Goal: Information Seeking & Learning: Learn about a topic

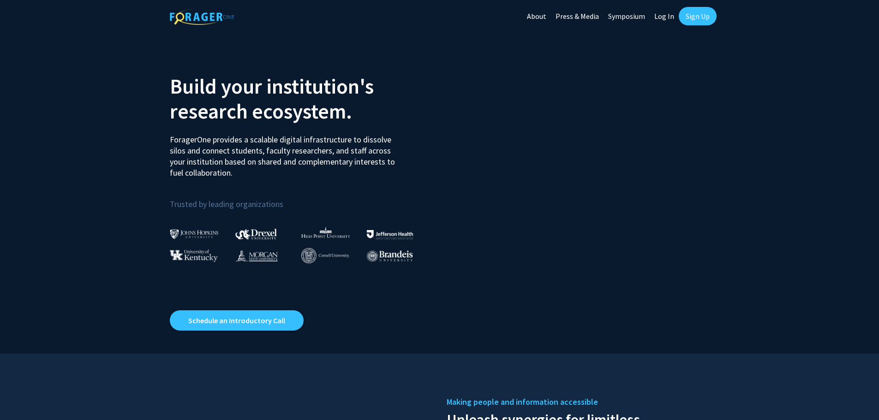
click at [687, 12] on link "Sign Up" at bounding box center [697, 16] width 38 height 18
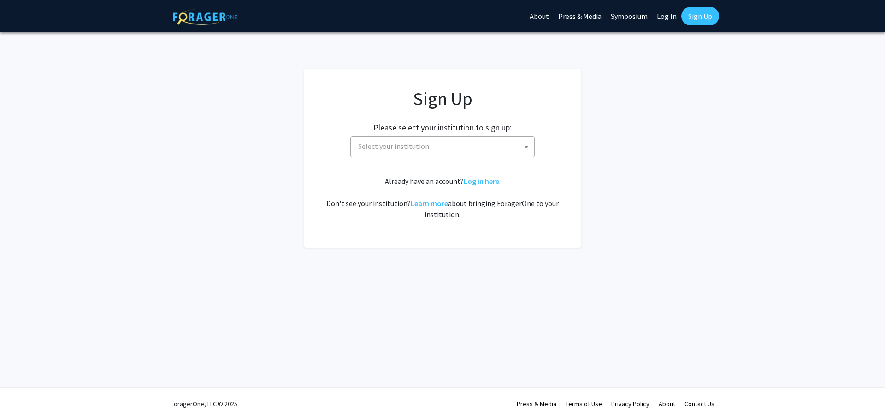
click at [451, 149] on span "Select your institution" at bounding box center [445, 146] width 180 height 19
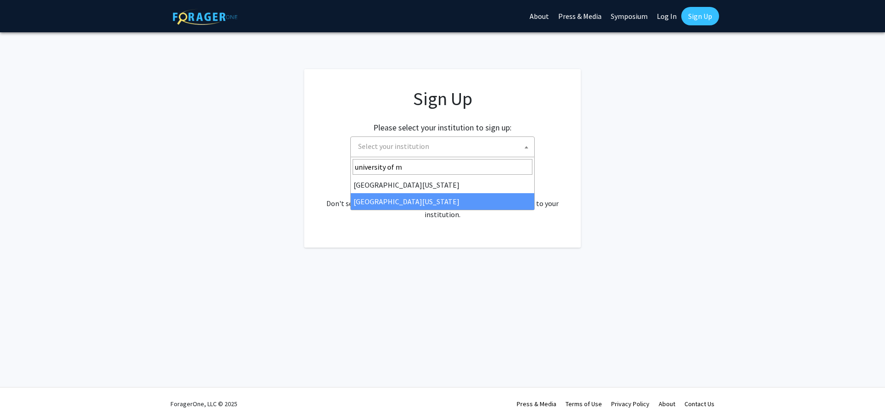
type input "university of m"
select select "33"
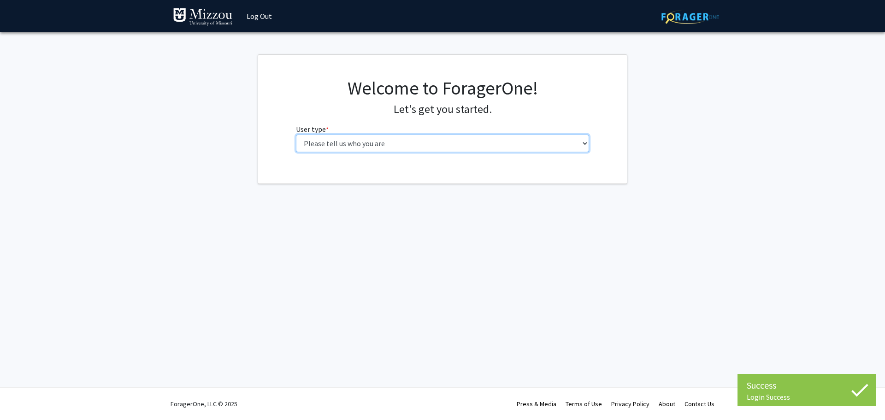
click at [354, 145] on select "Please tell us who you are Undergraduate Student Master's Student Doctoral Cand…" at bounding box center [443, 144] width 294 height 18
select select "1: undergrad"
click at [296, 135] on select "Please tell us who you are Undergraduate Student Master's Student Doctoral Cand…" at bounding box center [443, 144] width 294 height 18
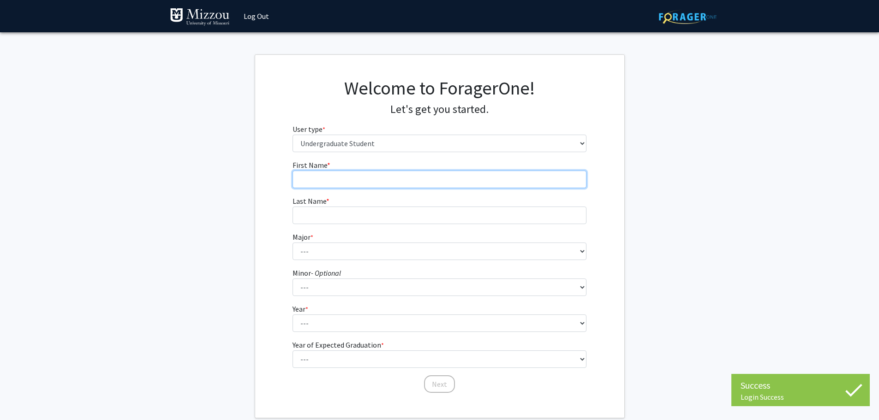
click at [346, 185] on input "First Name * required" at bounding box center [439, 180] width 294 height 18
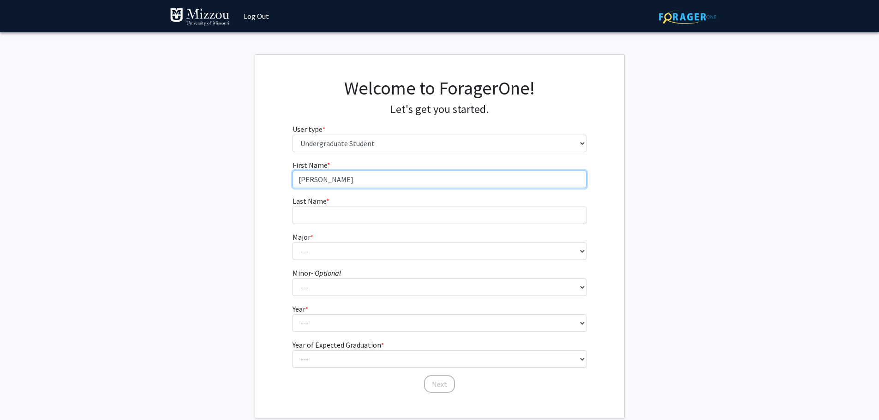
type input "Bradley"
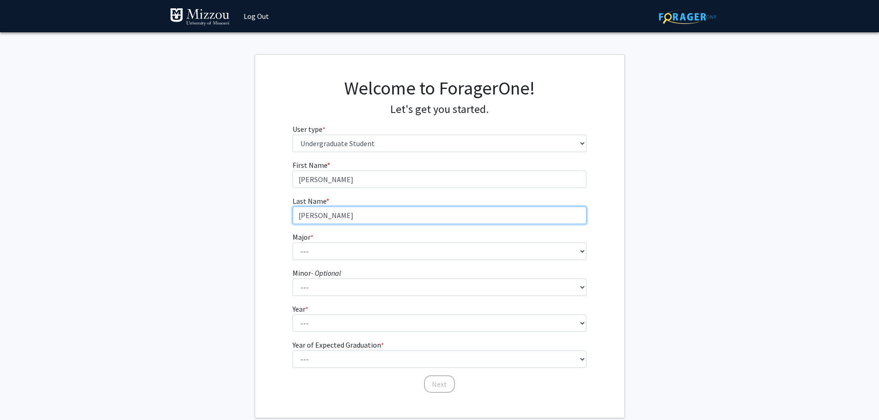
type input "Rhoades"
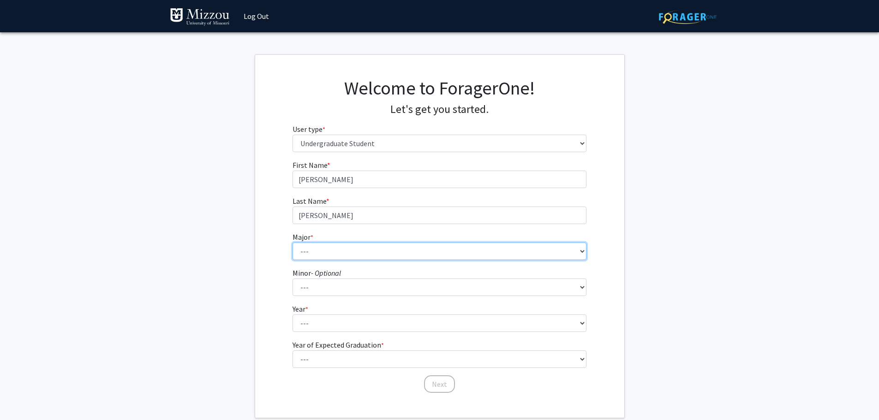
click at [323, 251] on select "--- Agribusiness Management Agricultural Education Agricultural Education: Comm…" at bounding box center [439, 252] width 294 height 18
select select "96: 2590"
click at [292, 243] on select "--- Agribusiness Management Agricultural Education Agricultural Education: Comm…" at bounding box center [439, 252] width 294 height 18
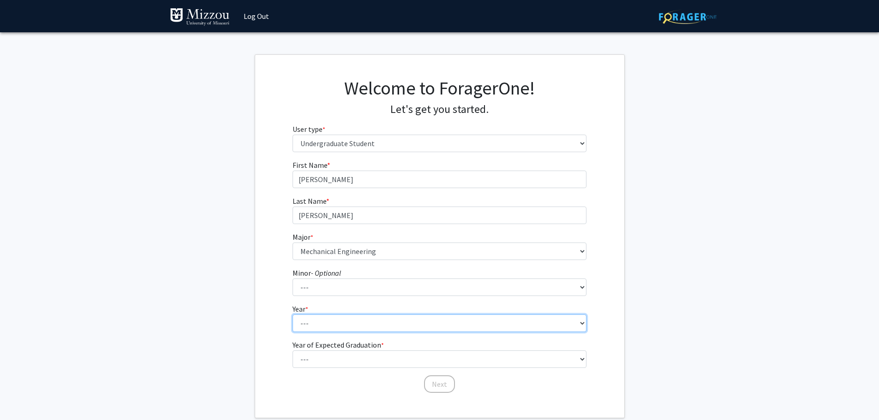
click at [309, 317] on select "--- First-year Sophomore Junior Senior Postbaccalaureate Certificate" at bounding box center [439, 324] width 294 height 18
select select "2: sophomore"
click at [292, 315] on select "--- First-year Sophomore Junior Senior Postbaccalaureate Certificate" at bounding box center [439, 324] width 294 height 18
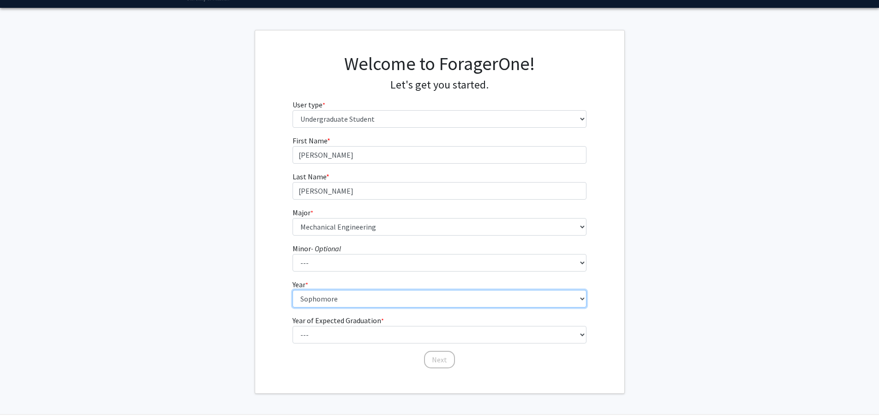
scroll to position [46, 0]
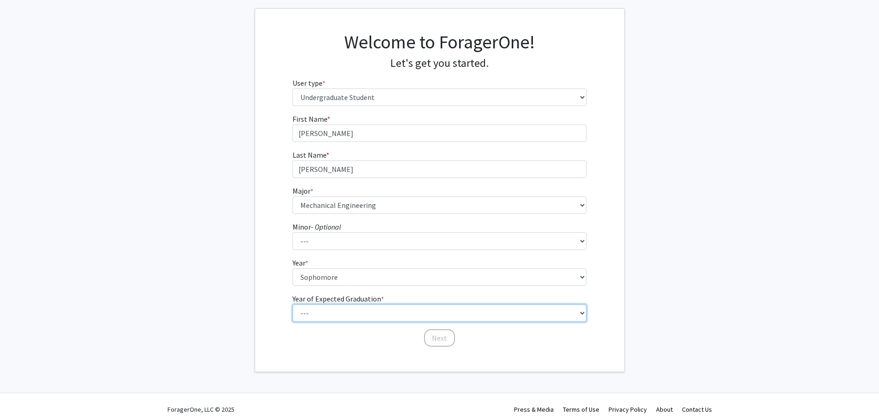
click at [332, 313] on select "--- 2025 2026 2027 2028 2029 2030 2031 2032 2033 2034" at bounding box center [439, 313] width 294 height 18
select select "3: 2027"
click at [292, 304] on select "--- 2025 2026 2027 2028 2029 2030 2031 2032 2033 2034" at bounding box center [439, 313] width 294 height 18
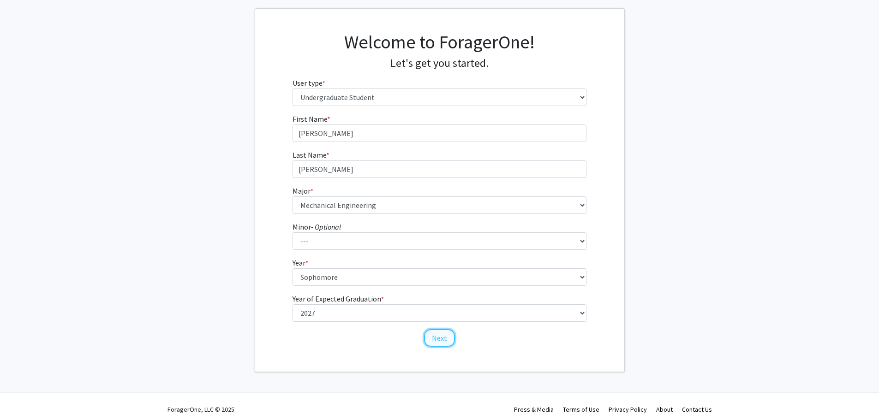
click at [434, 340] on button "Next" at bounding box center [439, 338] width 31 height 18
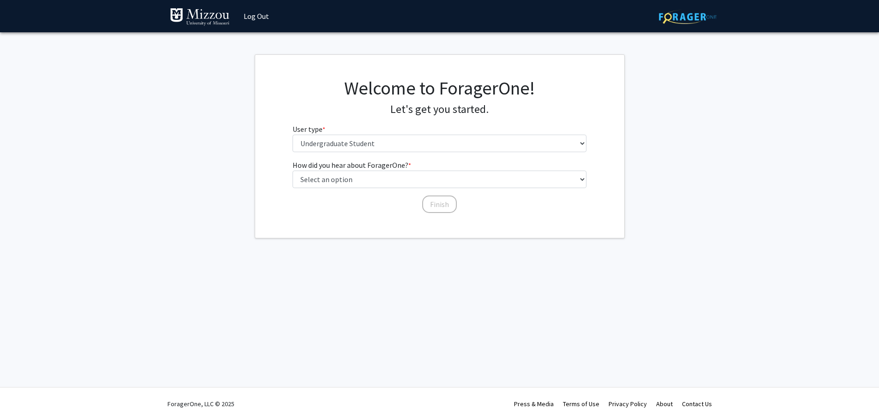
scroll to position [0, 0]
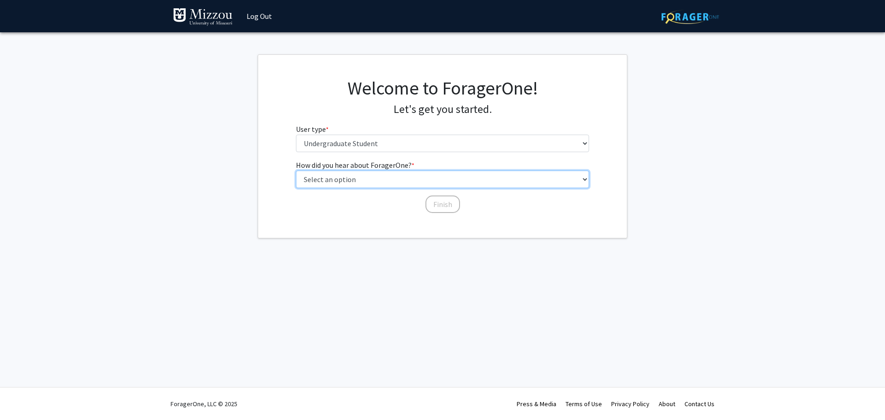
click at [381, 177] on select "Select an option Peer/student recommendation Faculty/staff recommendation Unive…" at bounding box center [443, 180] width 294 height 18
select select "2: faculty_recommendation"
click at [296, 171] on select "Select an option Peer/student recommendation Faculty/staff recommendation Unive…" at bounding box center [443, 180] width 294 height 18
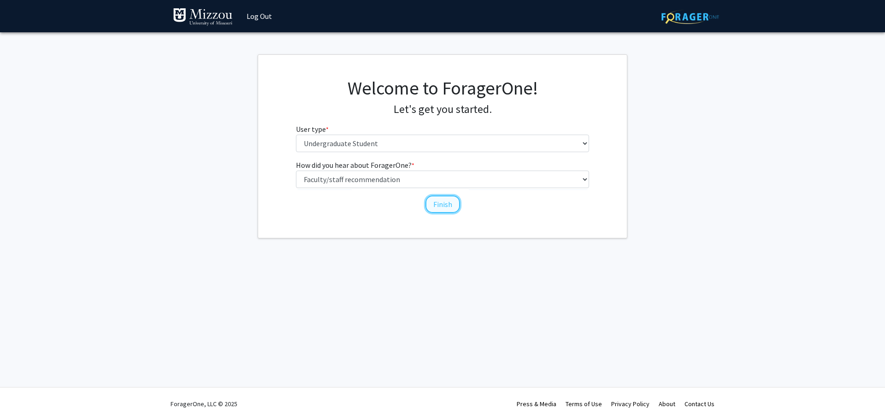
click at [442, 210] on button "Finish" at bounding box center [443, 205] width 35 height 18
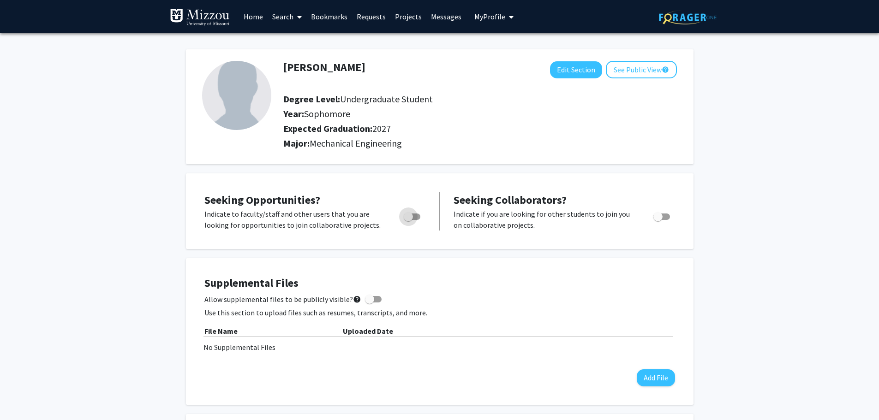
click at [415, 219] on span "Toggle" at bounding box center [412, 217] width 17 height 6
click at [408, 220] on input "Are you actively seeking opportunities?" at bounding box center [408, 220] width 0 height 0
checkbox input "true"
click at [293, 16] on link "Search" at bounding box center [286, 16] width 39 height 32
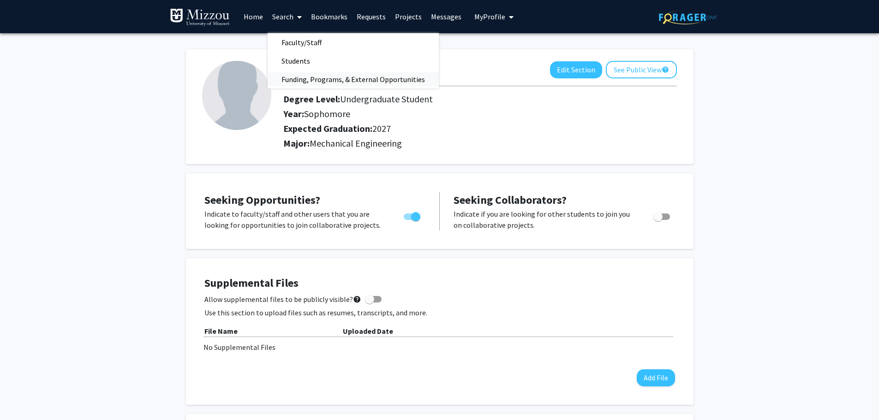
click at [315, 77] on span "Funding, Programs, & External Opportunities" at bounding box center [352, 79] width 171 height 18
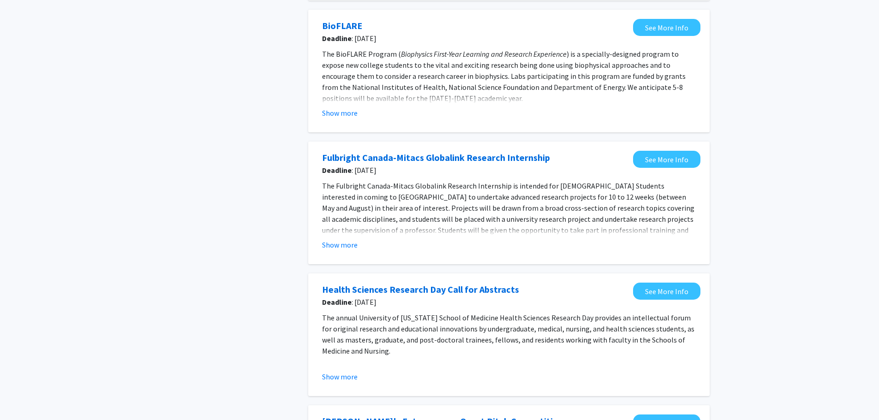
scroll to position [231, 0]
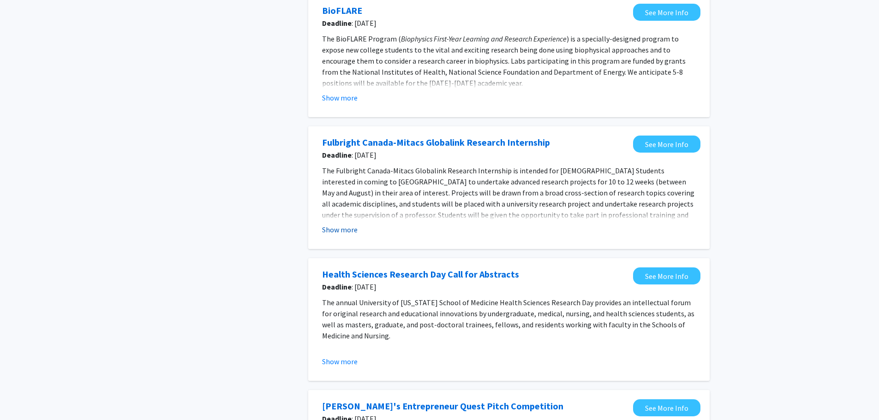
click at [355, 229] on button "Show more" at bounding box center [340, 229] width 36 height 11
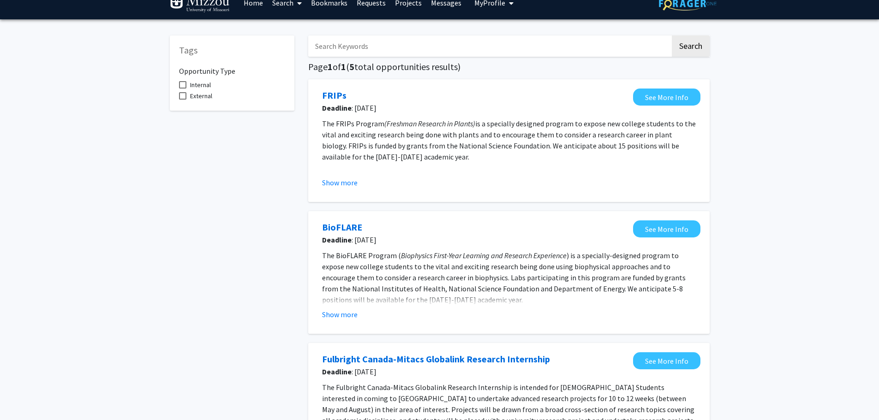
scroll to position [0, 0]
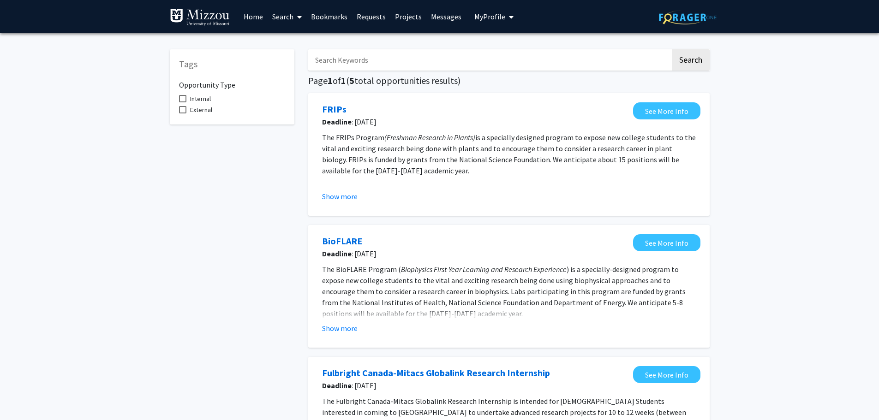
click at [335, 59] on input "Search Keywords" at bounding box center [489, 59] width 362 height 21
click at [671, 49] on button "Search" at bounding box center [690, 59] width 38 height 21
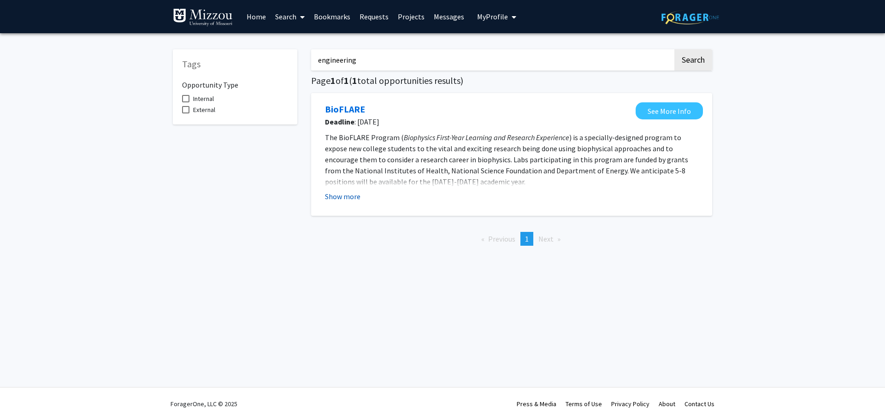
click at [343, 201] on button "Show more" at bounding box center [343, 196] width 36 height 11
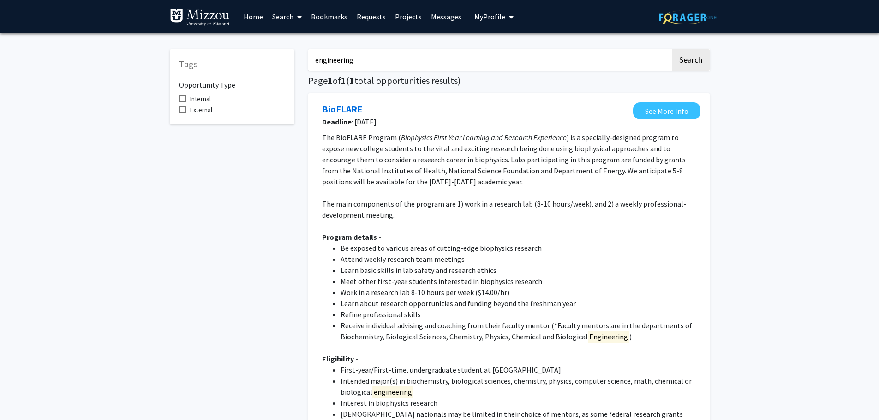
drag, startPoint x: 423, startPoint y: 54, endPoint x: 197, endPoint y: 76, distance: 227.0
click at [197, 76] on div "Tags Opportunity Type Internal External engineering Search Page 1 of 1 ( 1 tota…" at bounding box center [439, 279] width 553 height 479
type input "m"
type input "materials"
click at [671, 49] on button "Search" at bounding box center [690, 59] width 38 height 21
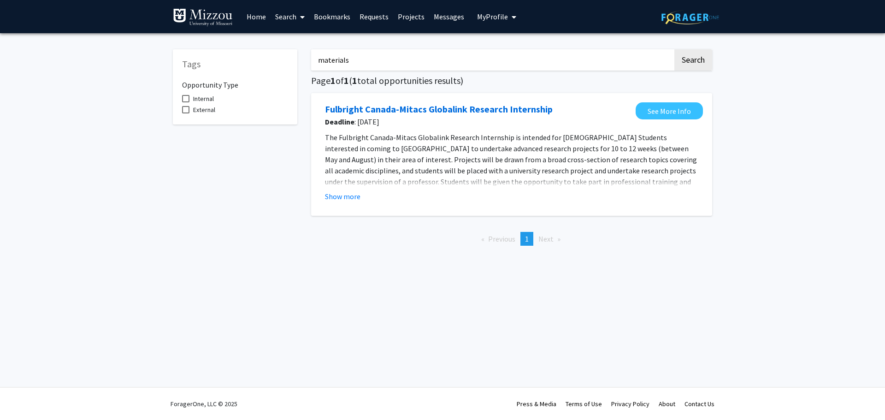
click at [303, 18] on icon at bounding box center [302, 16] width 5 height 7
click at [310, 51] on span "Faculty/Staff" at bounding box center [305, 42] width 68 height 18
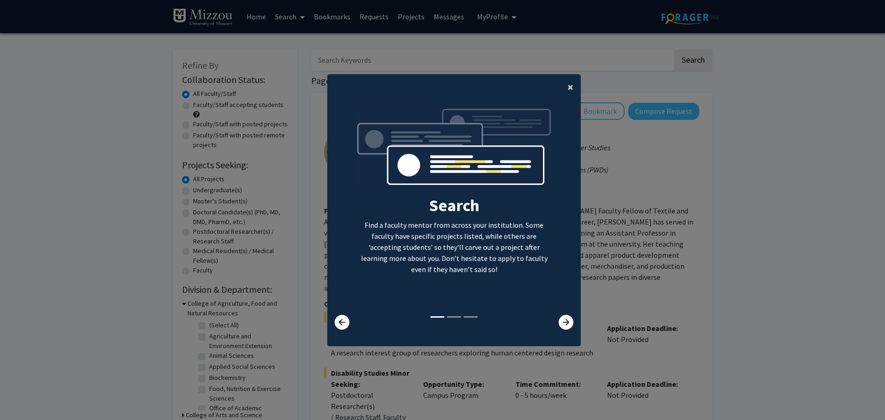
click at [560, 89] on button "×" at bounding box center [570, 87] width 21 height 26
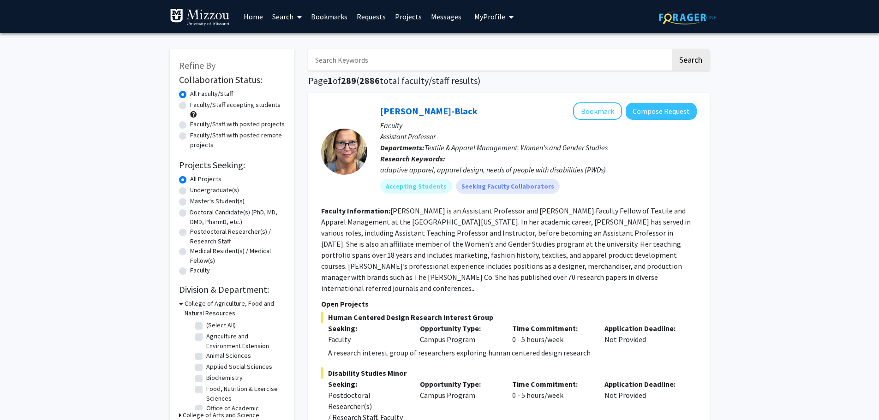
click at [202, 191] on label "Undergraduate(s)" at bounding box center [214, 190] width 49 height 10
click at [196, 191] on input "Undergraduate(s)" at bounding box center [193, 188] width 6 height 6
radio input "true"
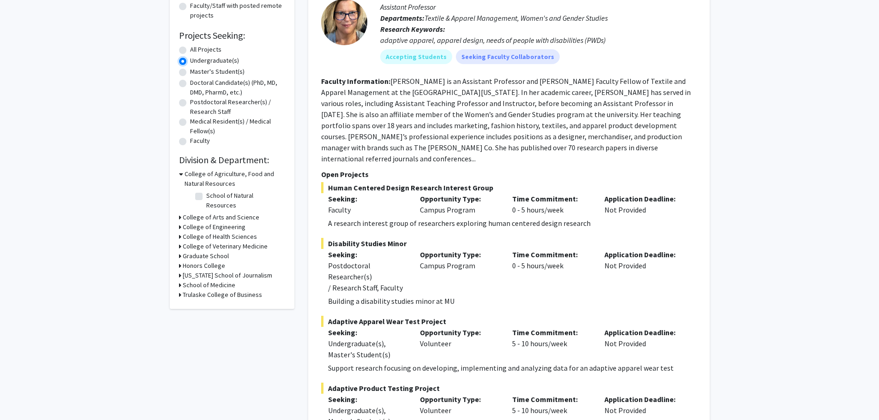
scroll to position [138, 0]
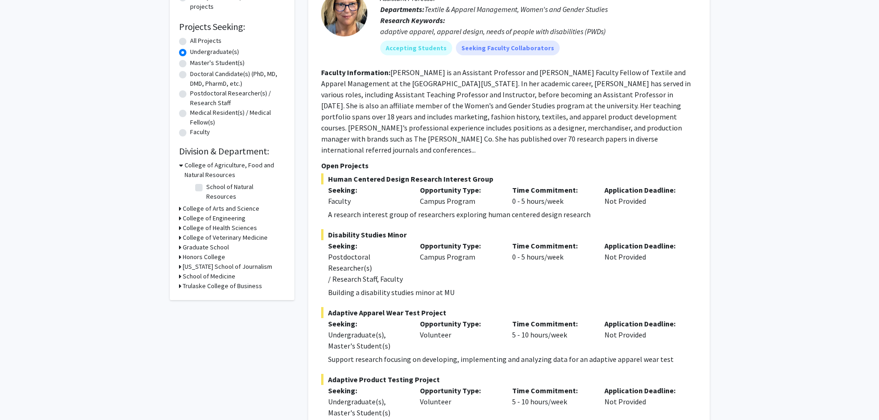
click at [223, 214] on h3 "College of Engineering" at bounding box center [214, 219] width 63 height 10
click at [202, 226] on fg-checkbox "Mechanical & Aerospace Engineering Mechanical & Aerospace Engineering" at bounding box center [239, 235] width 88 height 19
click at [206, 226] on label "Mechanical & Aerospace Engineering" at bounding box center [244, 235] width 77 height 19
click at [206, 226] on input "Mechanical & Aerospace Engineering" at bounding box center [209, 229] width 6 height 6
checkbox input "true"
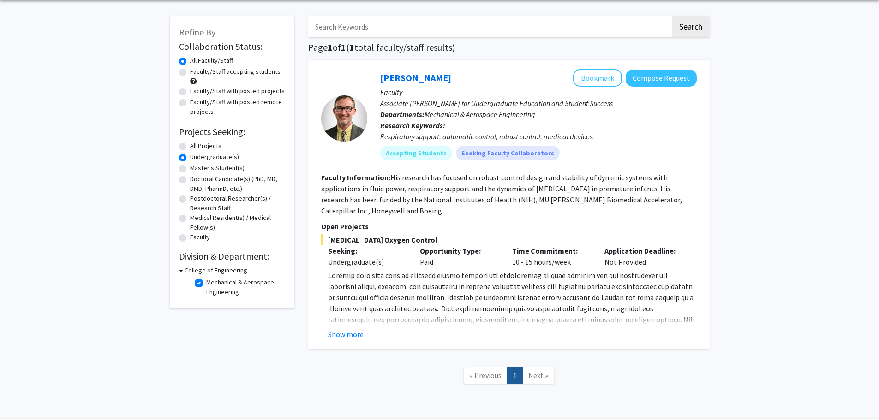
scroll to position [18, 0]
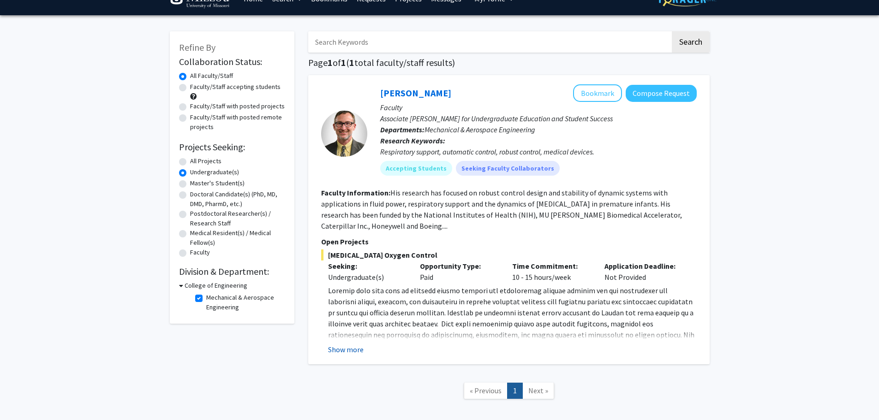
click at [347, 350] on button "Show more" at bounding box center [346, 349] width 36 height 11
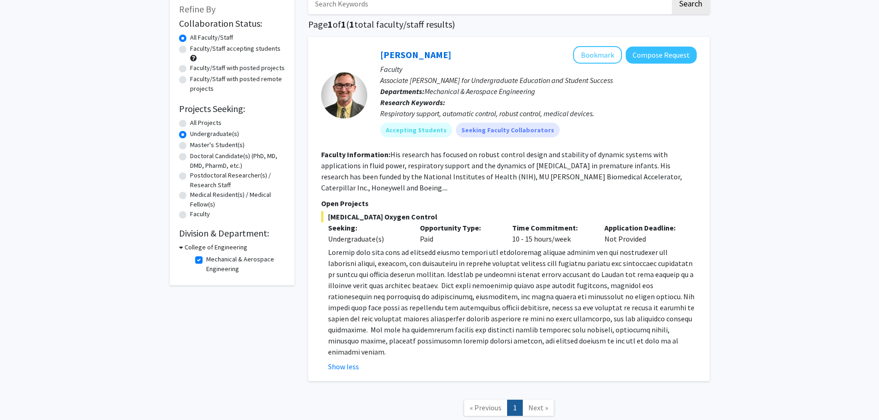
scroll to position [0, 0]
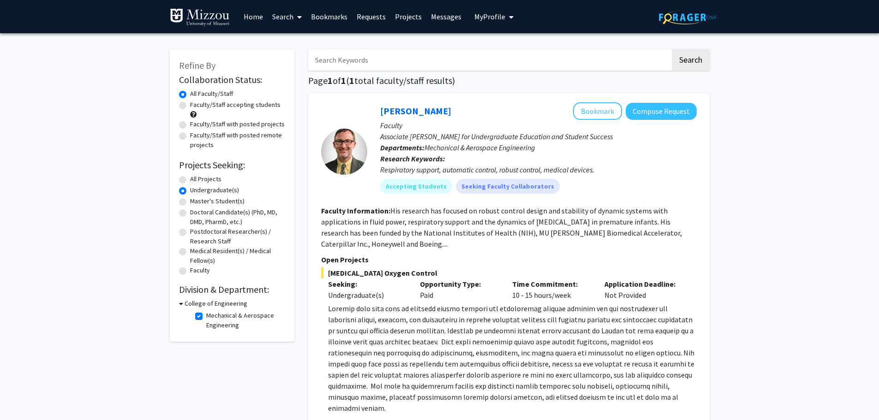
click at [206, 316] on label "Mechanical & Aerospace Engineering" at bounding box center [244, 320] width 77 height 19
click at [206, 316] on input "Mechanical & Aerospace Engineering" at bounding box center [209, 314] width 6 height 6
checkbox input "false"
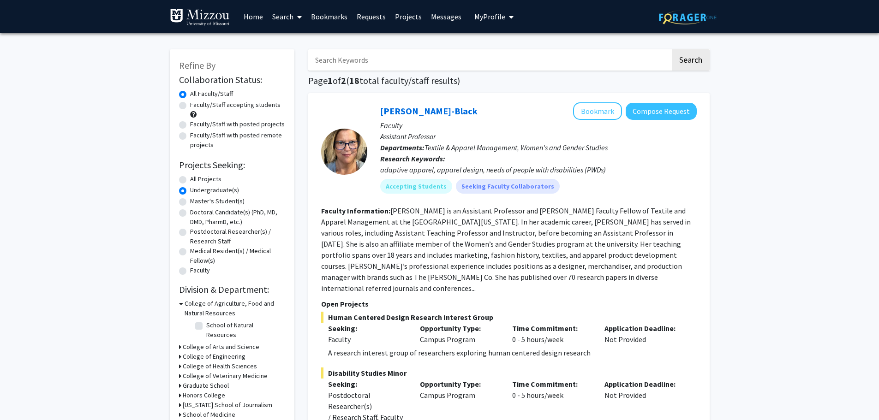
click at [403, 56] on input "Search Keywords" at bounding box center [489, 59] width 362 height 21
click at [196, 183] on label "All Projects" at bounding box center [205, 179] width 31 height 10
click at [196, 180] on input "All Projects" at bounding box center [193, 177] width 6 height 6
radio input "true"
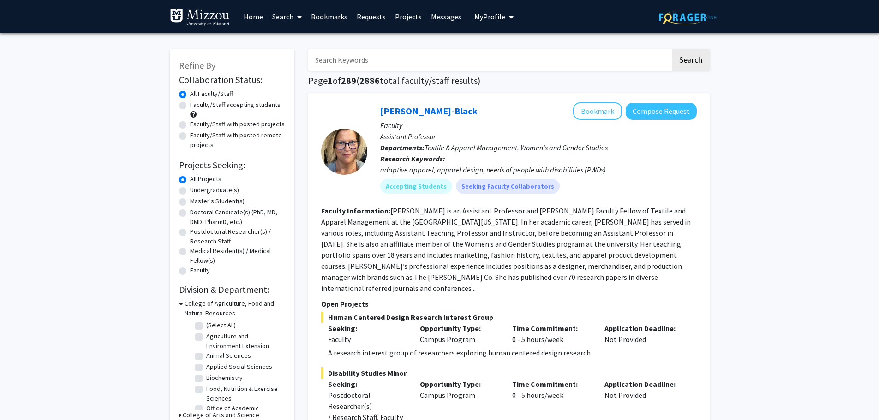
click at [384, 66] on input "Search Keywords" at bounding box center [489, 59] width 362 height 21
type input "engineering"
click at [671, 49] on button "Search" at bounding box center [690, 59] width 38 height 21
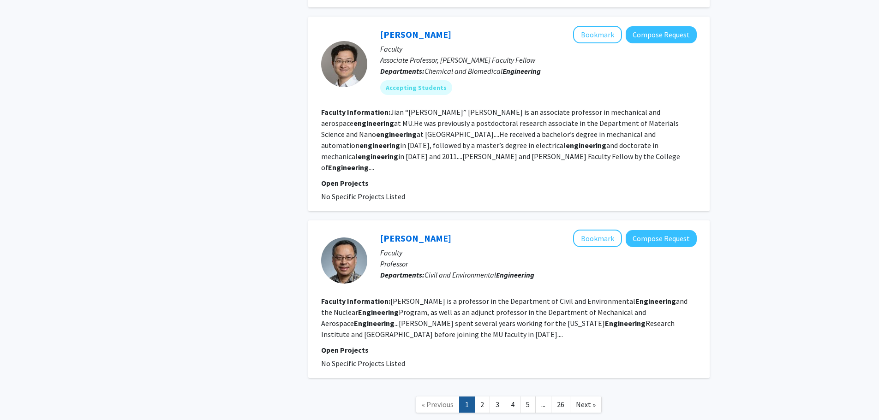
scroll to position [1576, 0]
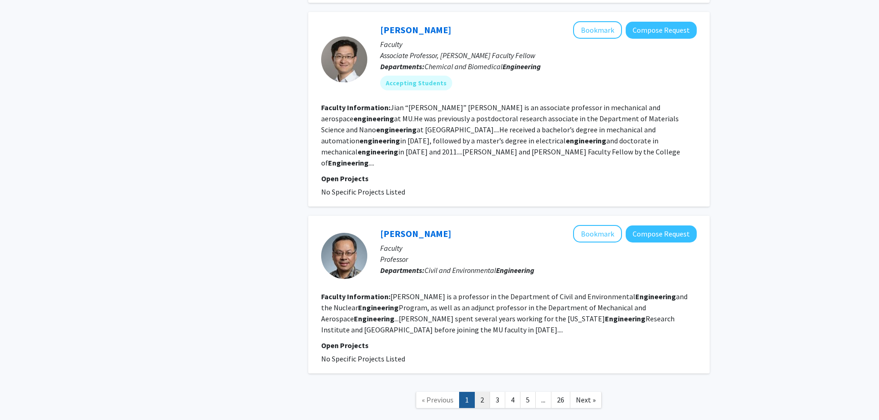
click at [481, 392] on link "2" at bounding box center [482, 400] width 16 height 16
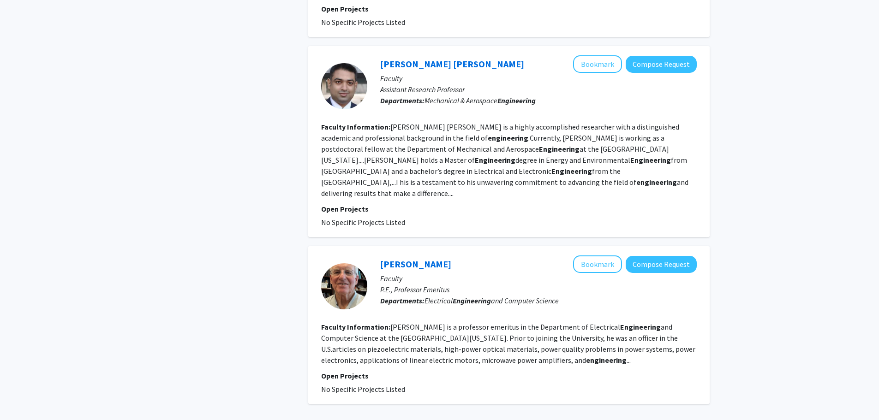
scroll to position [1522, 0]
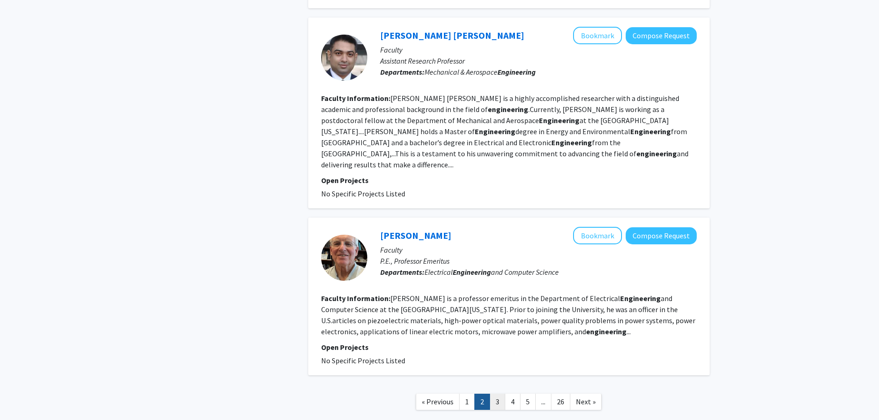
click at [493, 394] on link "3" at bounding box center [497, 402] width 16 height 16
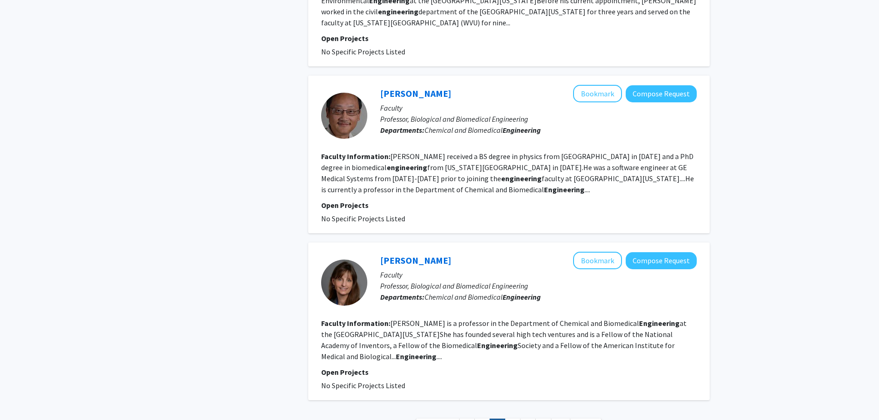
scroll to position [1466, 0]
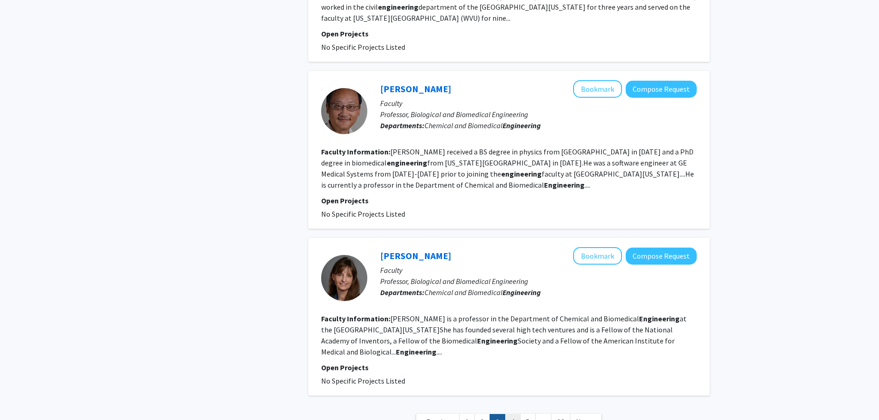
click at [509, 414] on link "4" at bounding box center [513, 422] width 16 height 16
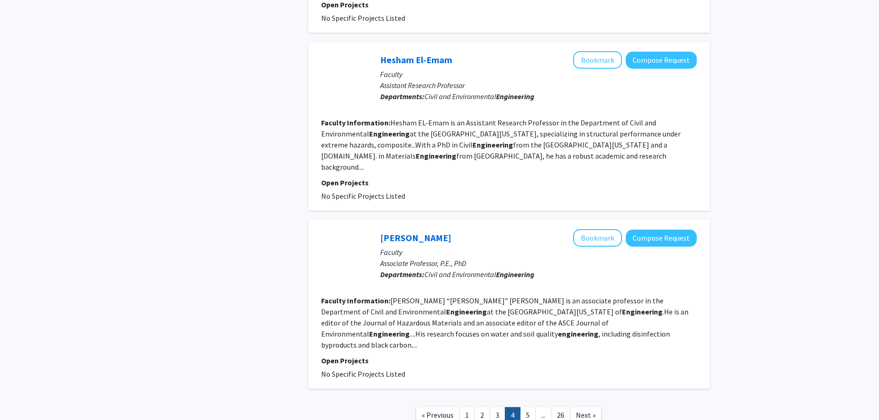
scroll to position [1476, 0]
click at [530, 407] on link "5" at bounding box center [528, 415] width 16 height 16
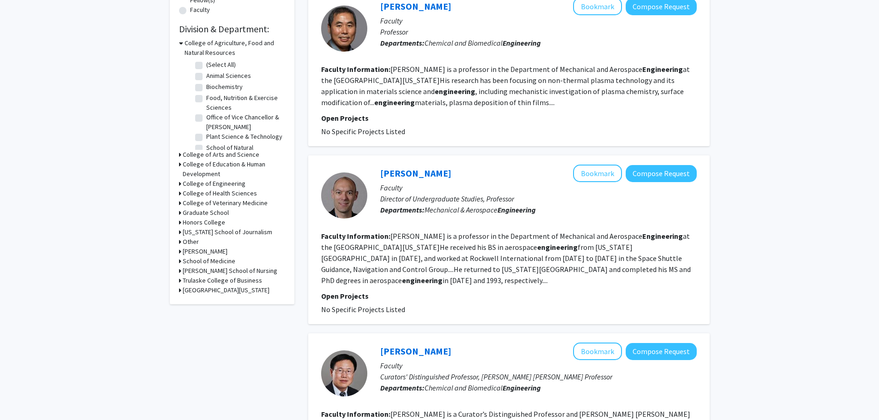
scroll to position [277, 0]
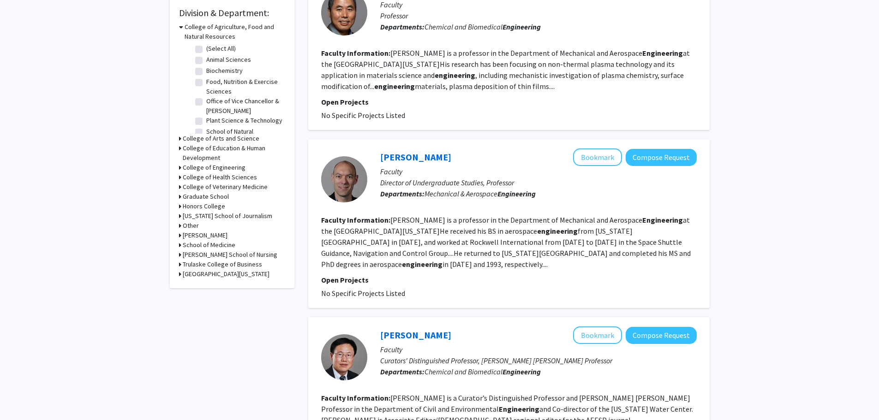
click at [517, 246] on fg-read-more "Craig Kluever is a professor in the Department of Mechanical and Aerospace Engi…" at bounding box center [505, 241] width 369 height 53
click at [654, 254] on fg-read-more "Craig Kluever is a professor in the Department of Mechanical and Aerospace Engi…" at bounding box center [505, 241] width 369 height 53
click at [447, 274] on p "Open Projects" at bounding box center [508, 279] width 375 height 11
click at [404, 153] on link "Craig Kluever" at bounding box center [415, 157] width 71 height 12
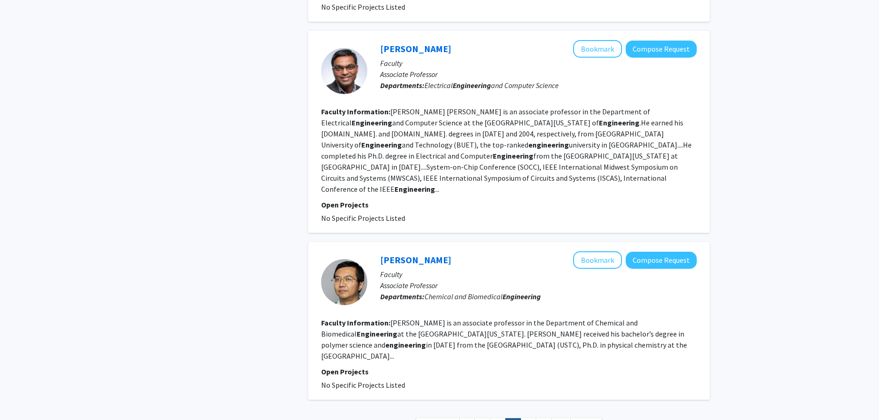
scroll to position [1524, 0]
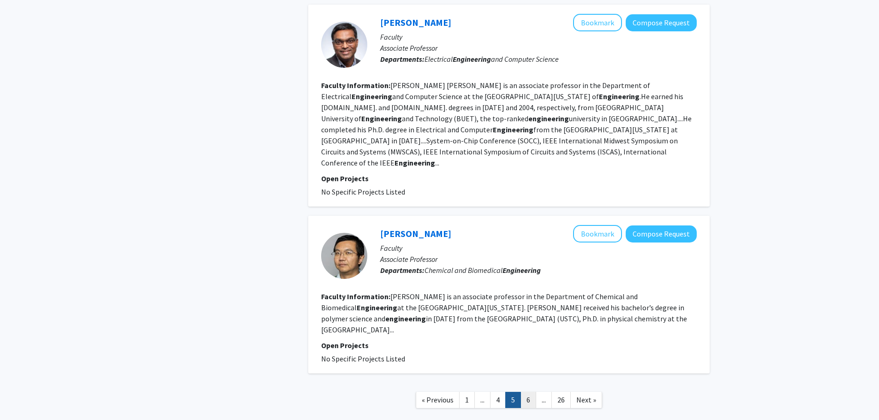
click at [528, 392] on link "6" at bounding box center [528, 400] width 16 height 16
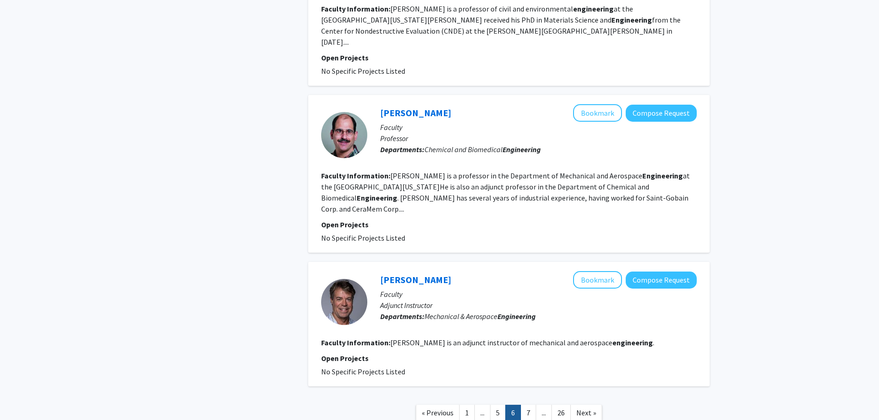
scroll to position [1339, 0]
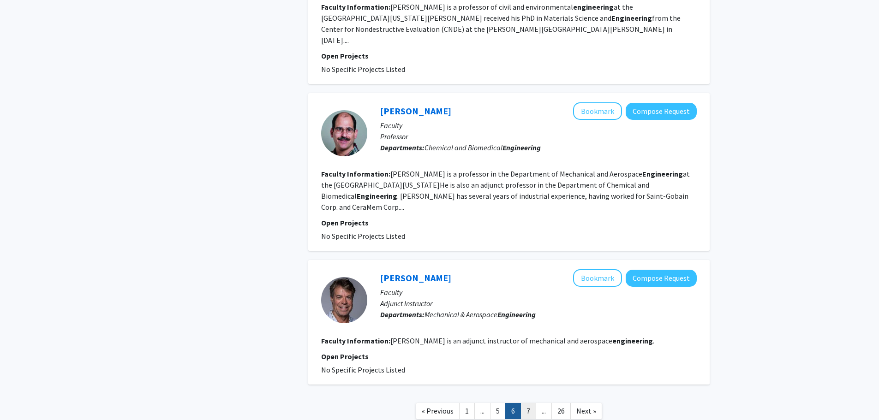
click at [529, 403] on link "7" at bounding box center [528, 411] width 16 height 16
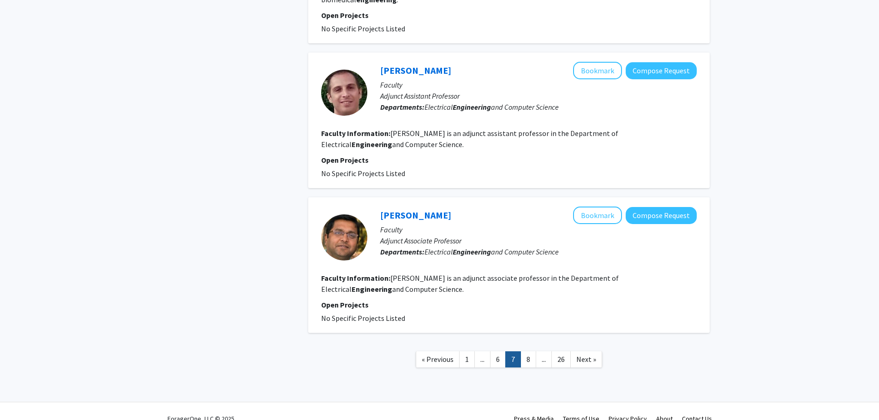
scroll to position [1236, 0]
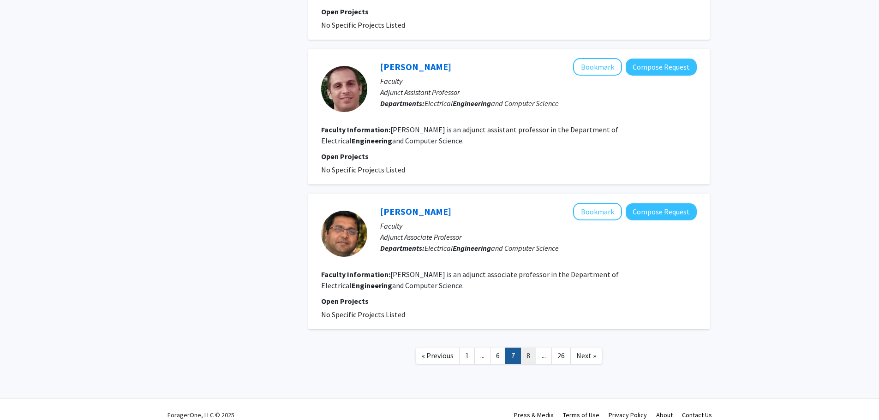
click at [529, 348] on link "8" at bounding box center [528, 356] width 16 height 16
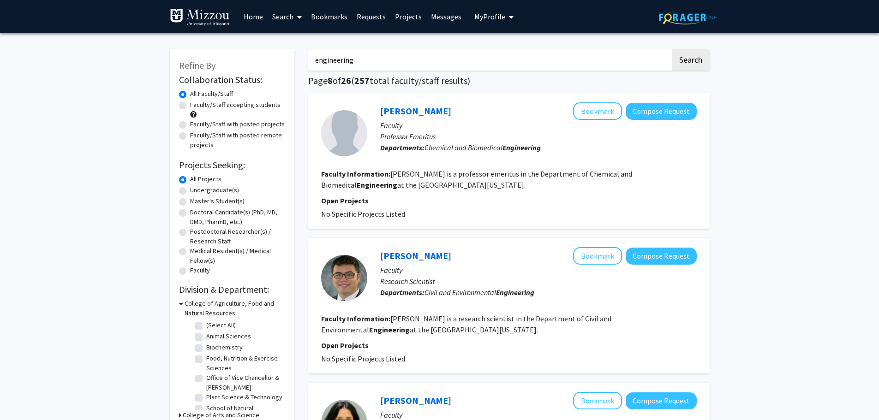
drag, startPoint x: 334, startPoint y: 61, endPoint x: 287, endPoint y: 56, distance: 47.3
type input "Mechanical engineering"
click at [671, 49] on button "Search" at bounding box center [690, 59] width 38 height 21
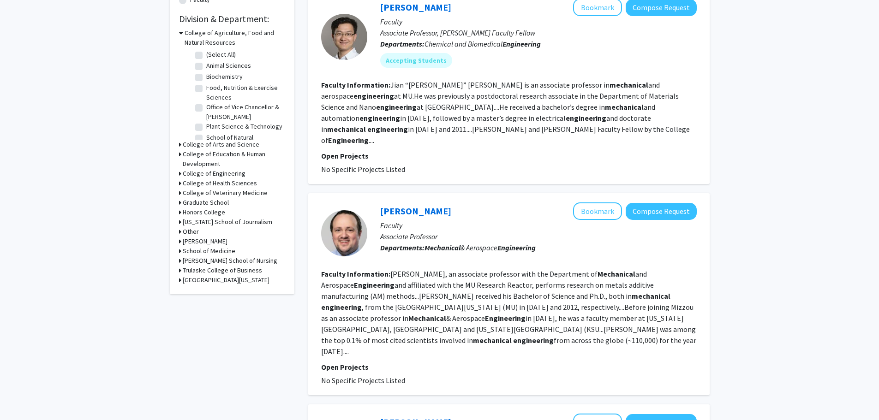
scroll to position [323, 0]
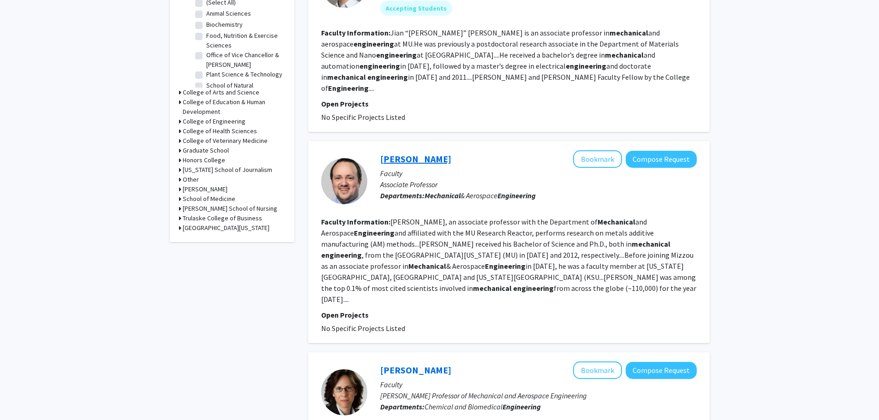
drag, startPoint x: 405, startPoint y: 143, endPoint x: 406, endPoint y: 137, distance: 6.6
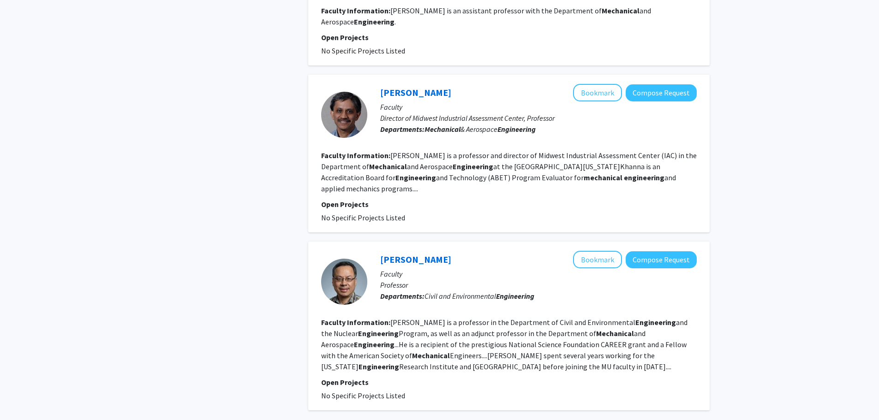
scroll to position [1572, 0]
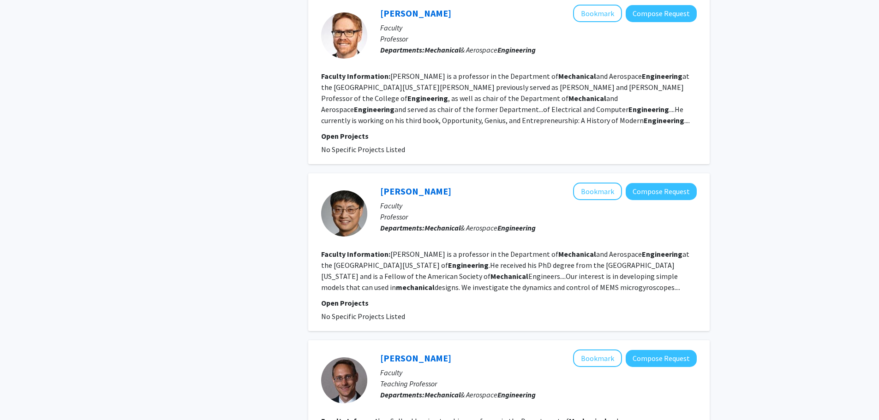
scroll to position [1015, 0]
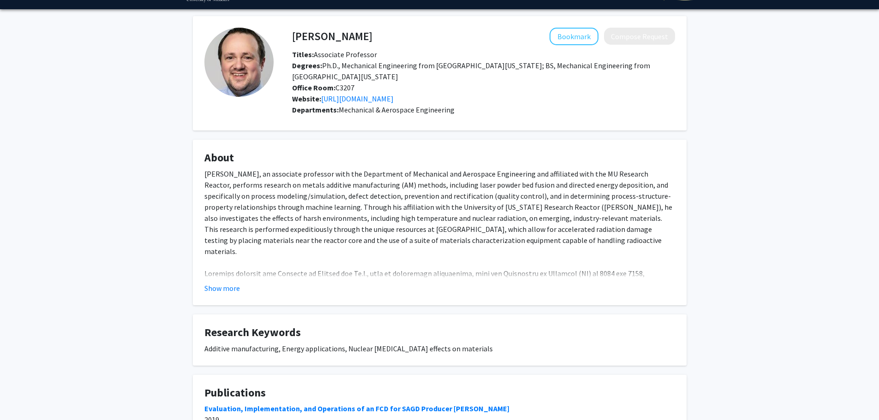
scroll to position [46, 0]
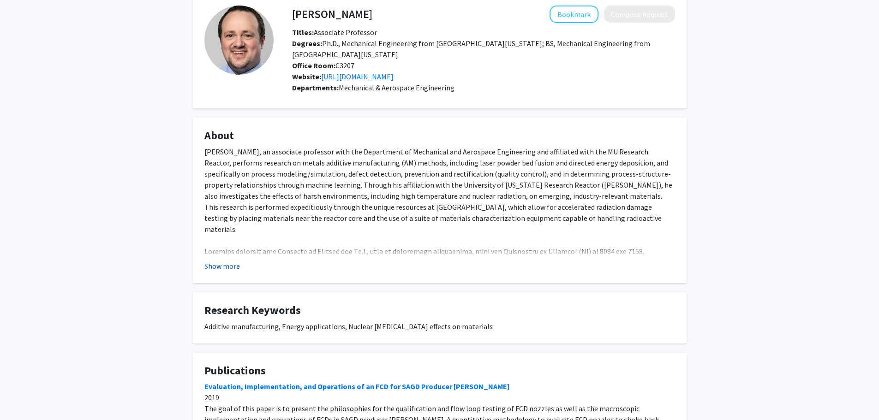
click at [227, 261] on button "Show more" at bounding box center [222, 266] width 36 height 11
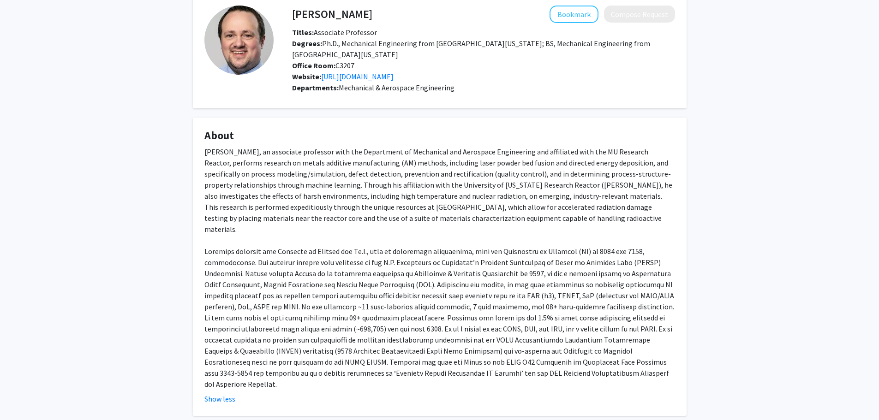
scroll to position [0, 0]
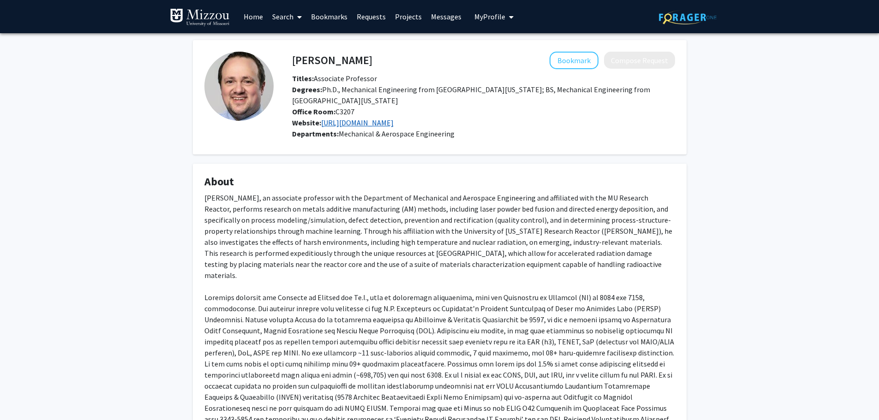
click at [393, 118] on link "[URL][DOMAIN_NAME]" at bounding box center [357, 122] width 72 height 9
